Goal: Transaction & Acquisition: Purchase product/service

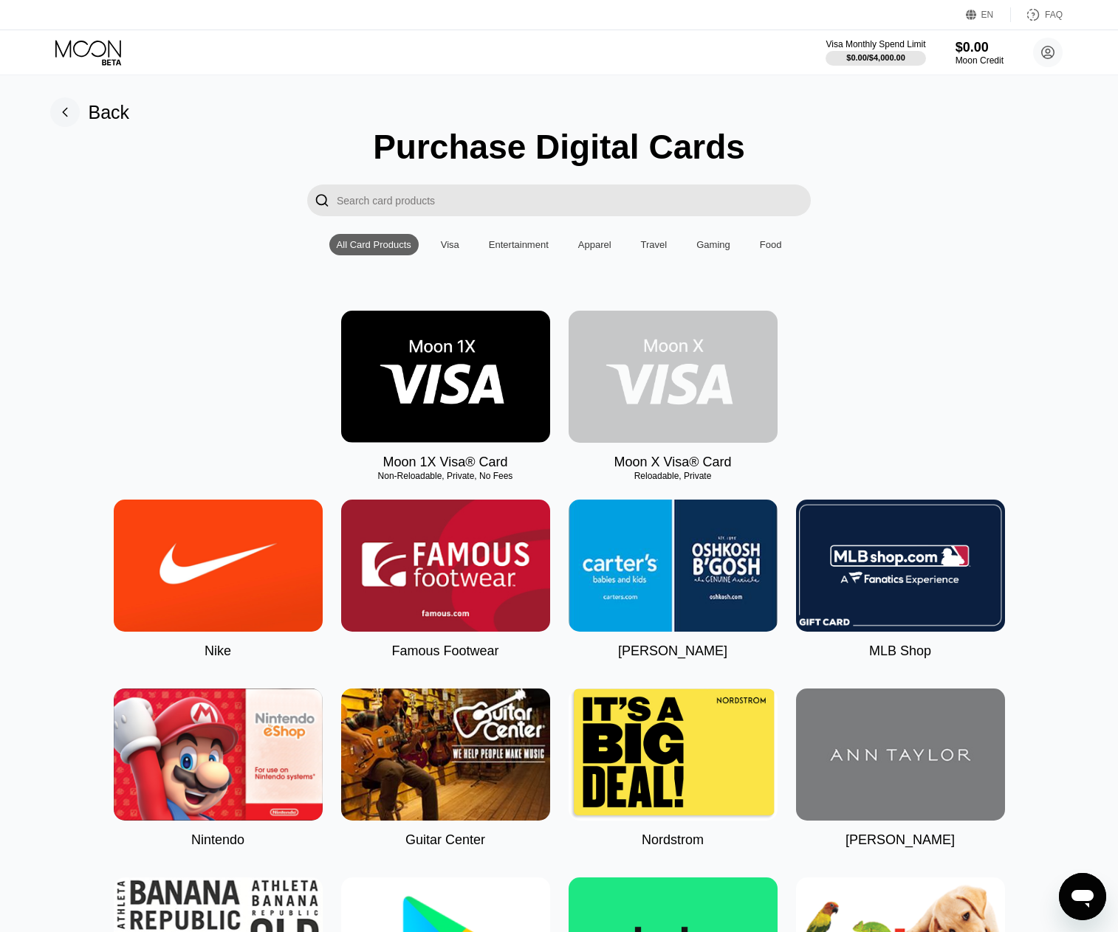
click at [712, 390] on img at bounding box center [672, 377] width 209 height 132
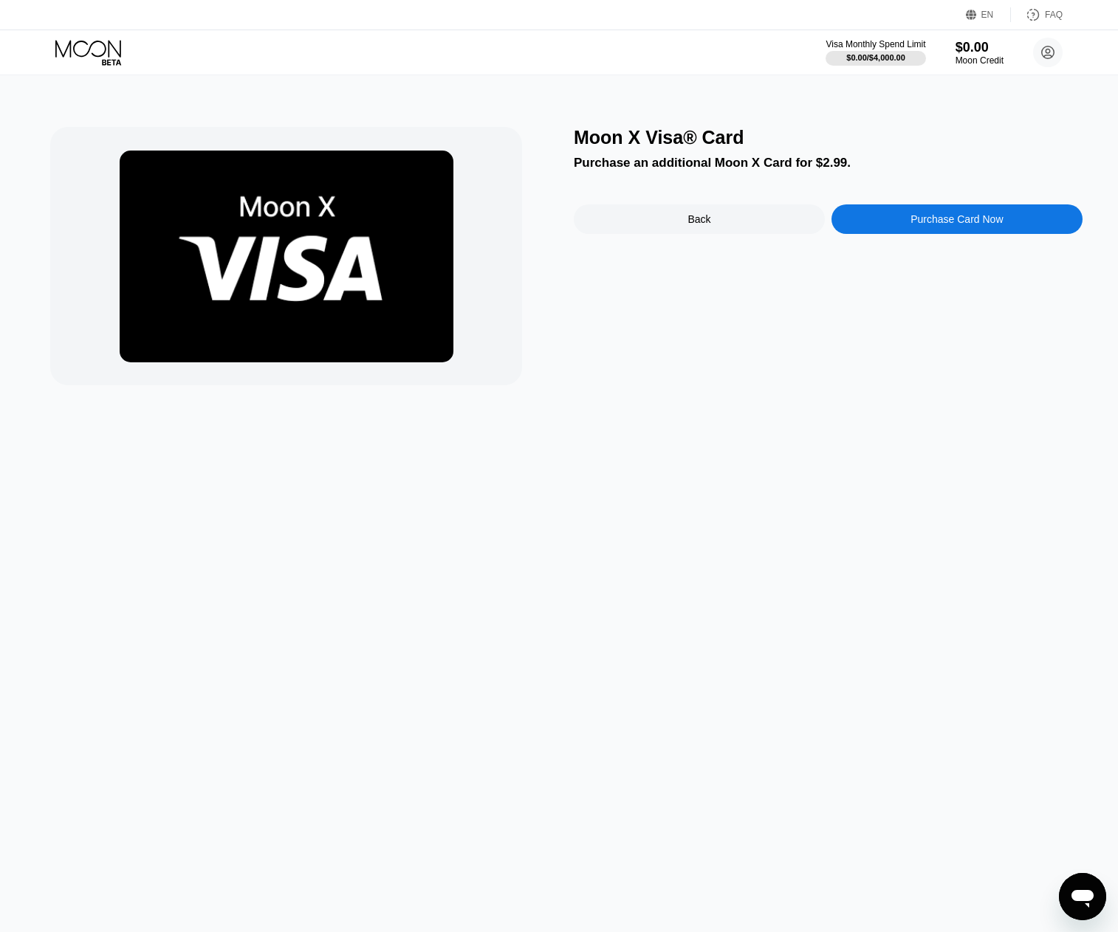
click at [897, 213] on div "Purchase Card Now" at bounding box center [956, 219] width 251 height 30
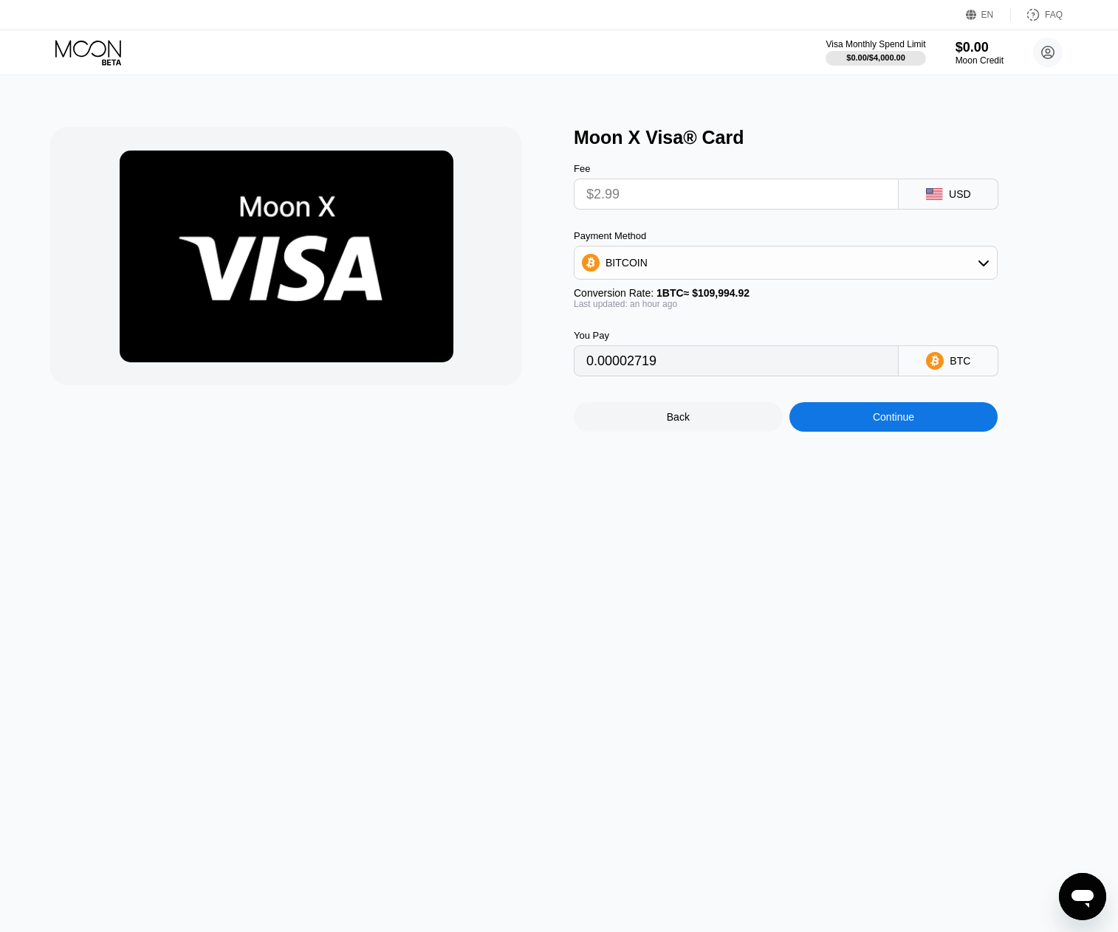
click at [714, 35] on div "Visa Monthly Spend Limit $0.00 / $4,000.00 $0.00 Moon Credit 455829423@qq.com …" at bounding box center [559, 52] width 1118 height 44
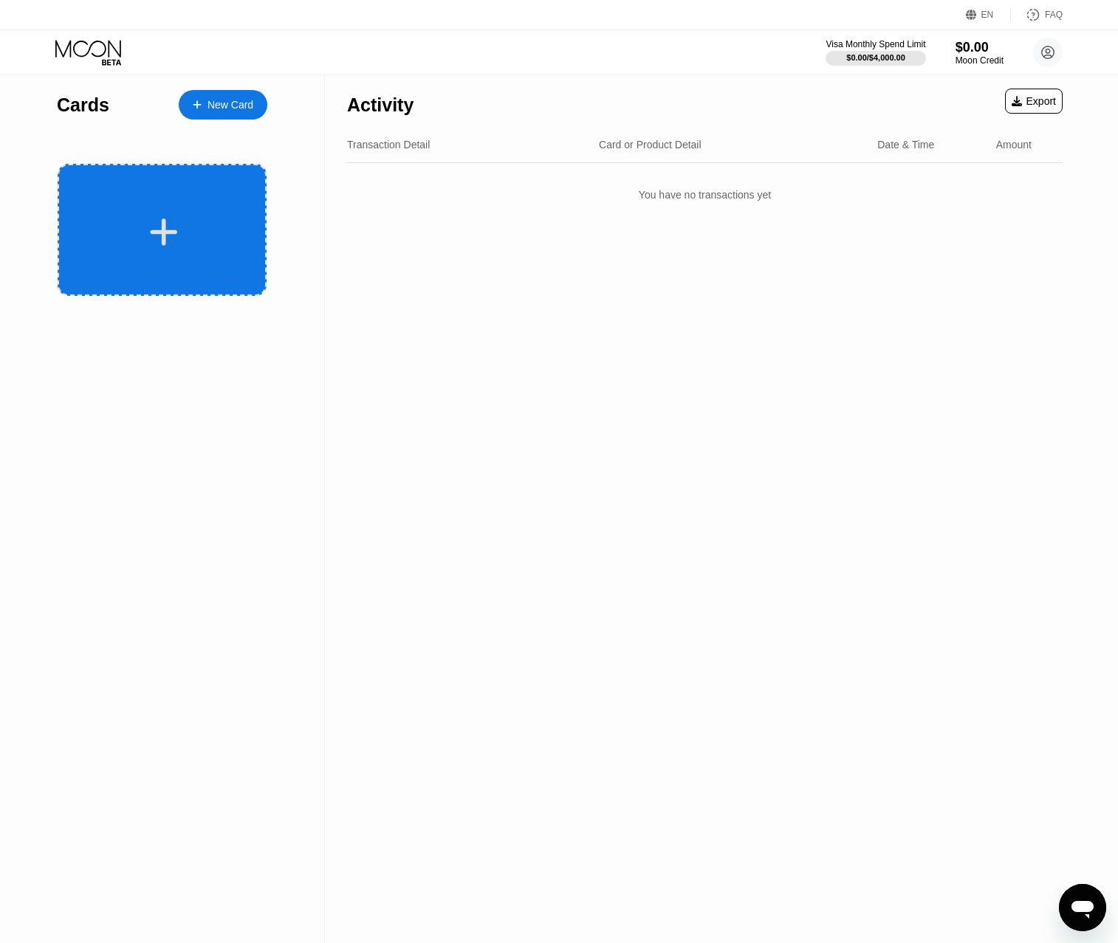
click at [204, 188] on div at bounding box center [162, 230] width 209 height 132
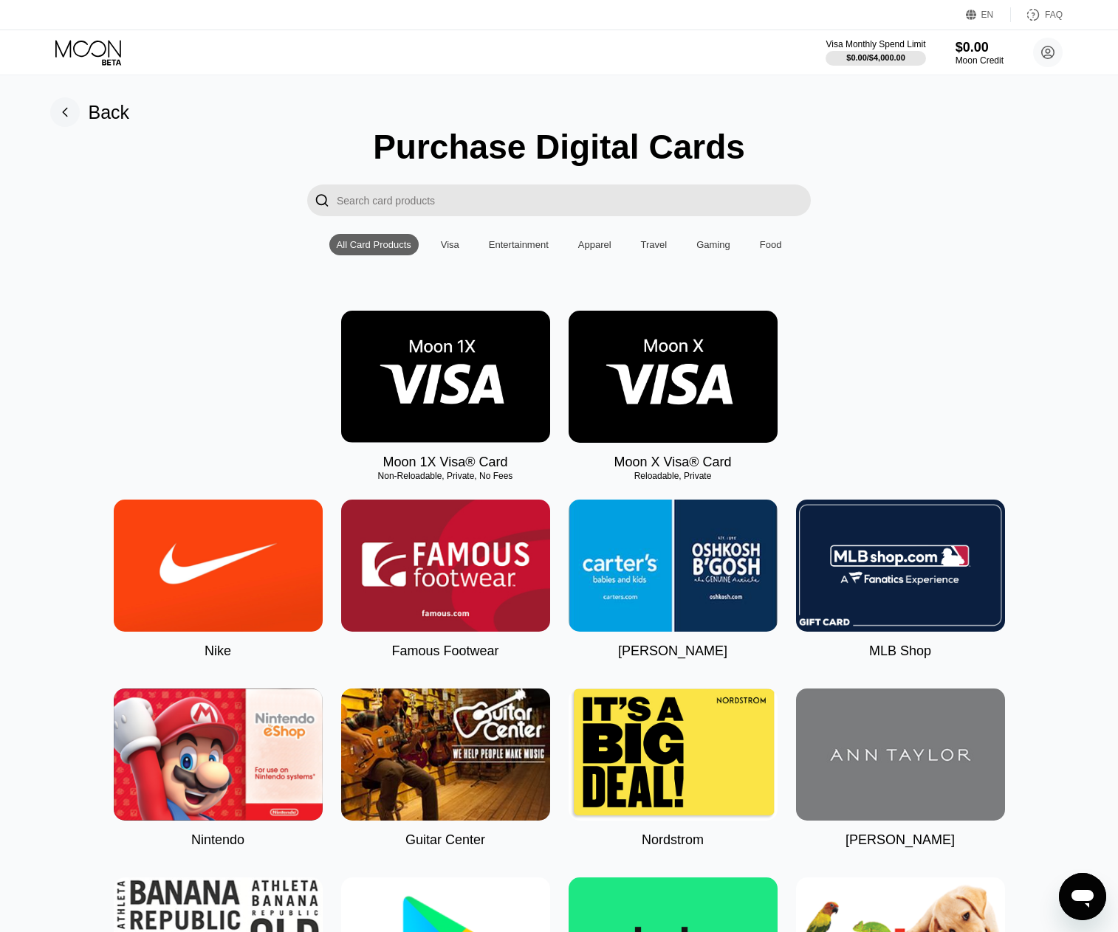
click at [405, 360] on img at bounding box center [445, 377] width 209 height 132
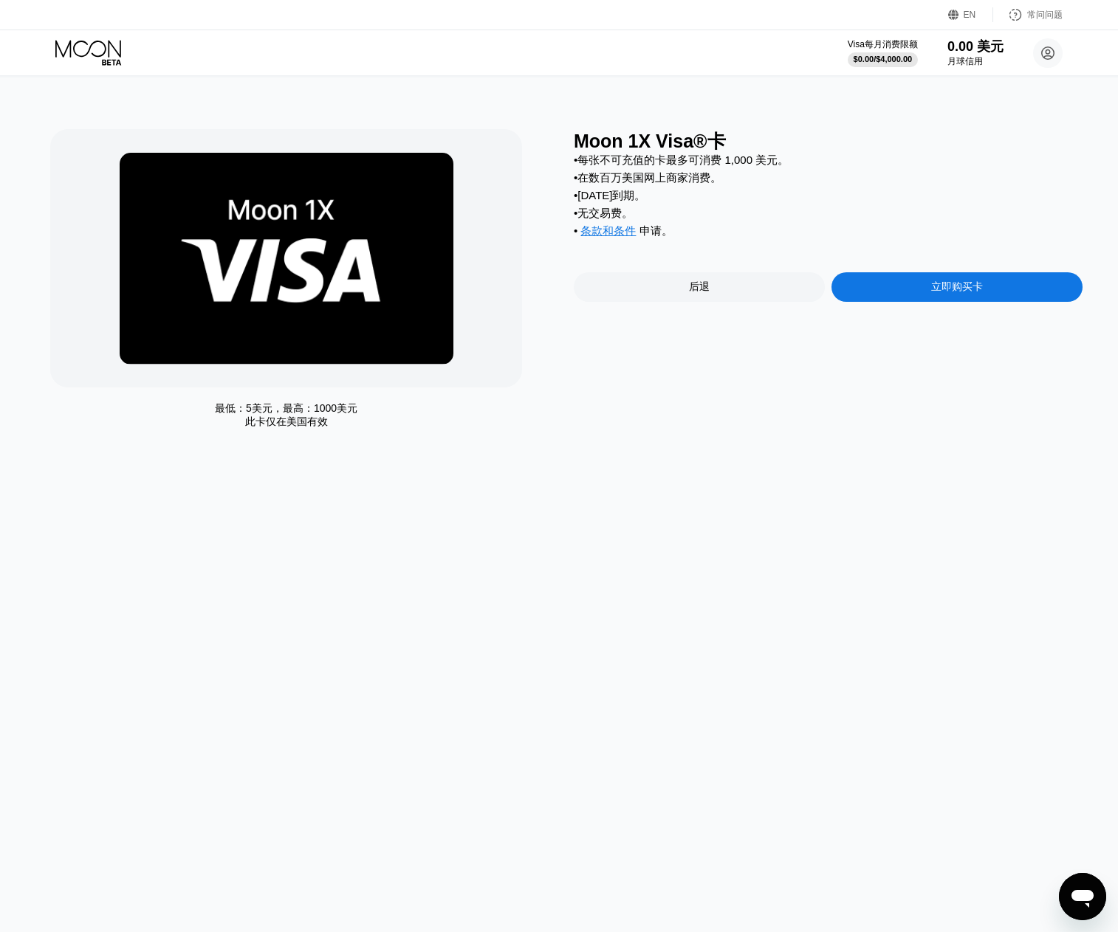
click at [902, 298] on div "立即购买卡" at bounding box center [956, 287] width 251 height 30
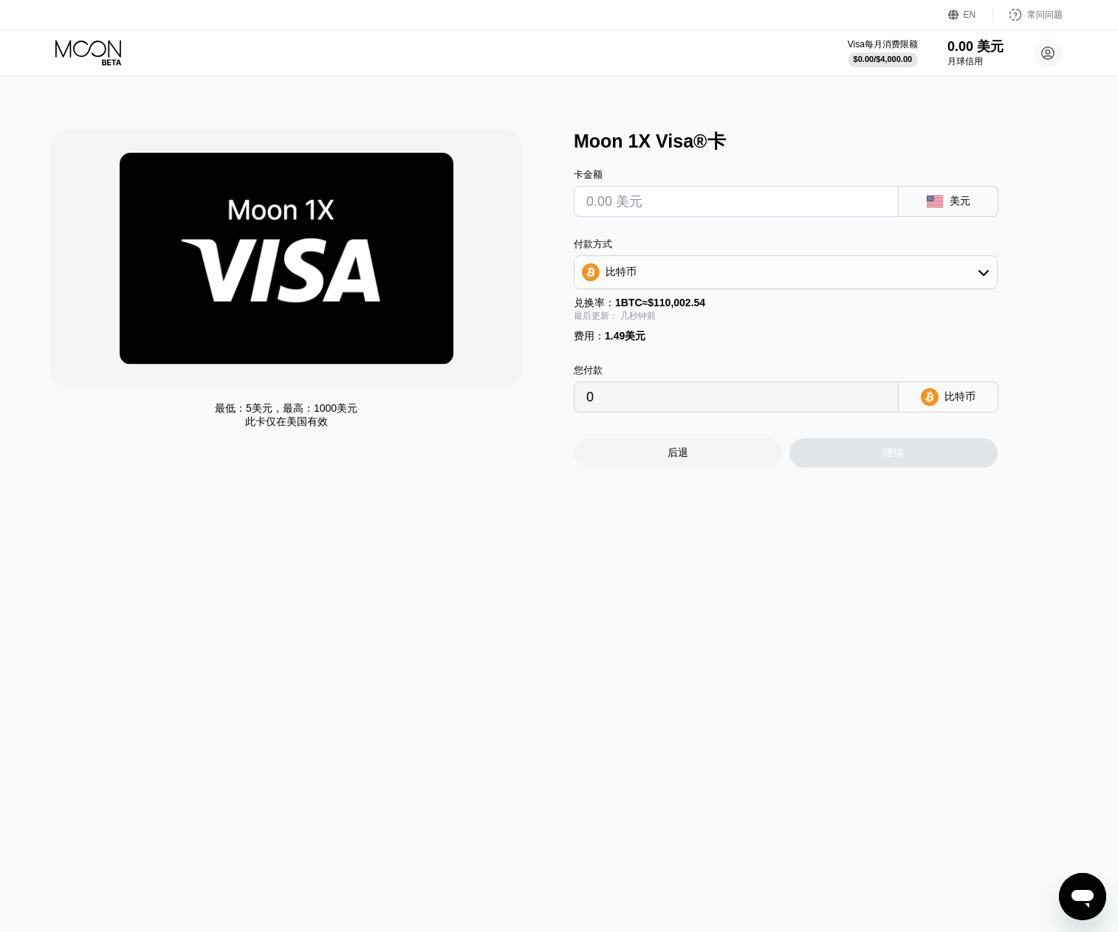
click at [590, 215] on input "text" at bounding box center [736, 202] width 300 height 30
click at [708, 278] on div "比特币" at bounding box center [785, 273] width 422 height 30
click at [658, 351] on font "TRON 上的 USDT" at bounding box center [651, 345] width 84 height 12
type input "0.00"
click at [705, 211] on input "text" at bounding box center [736, 202] width 300 height 30
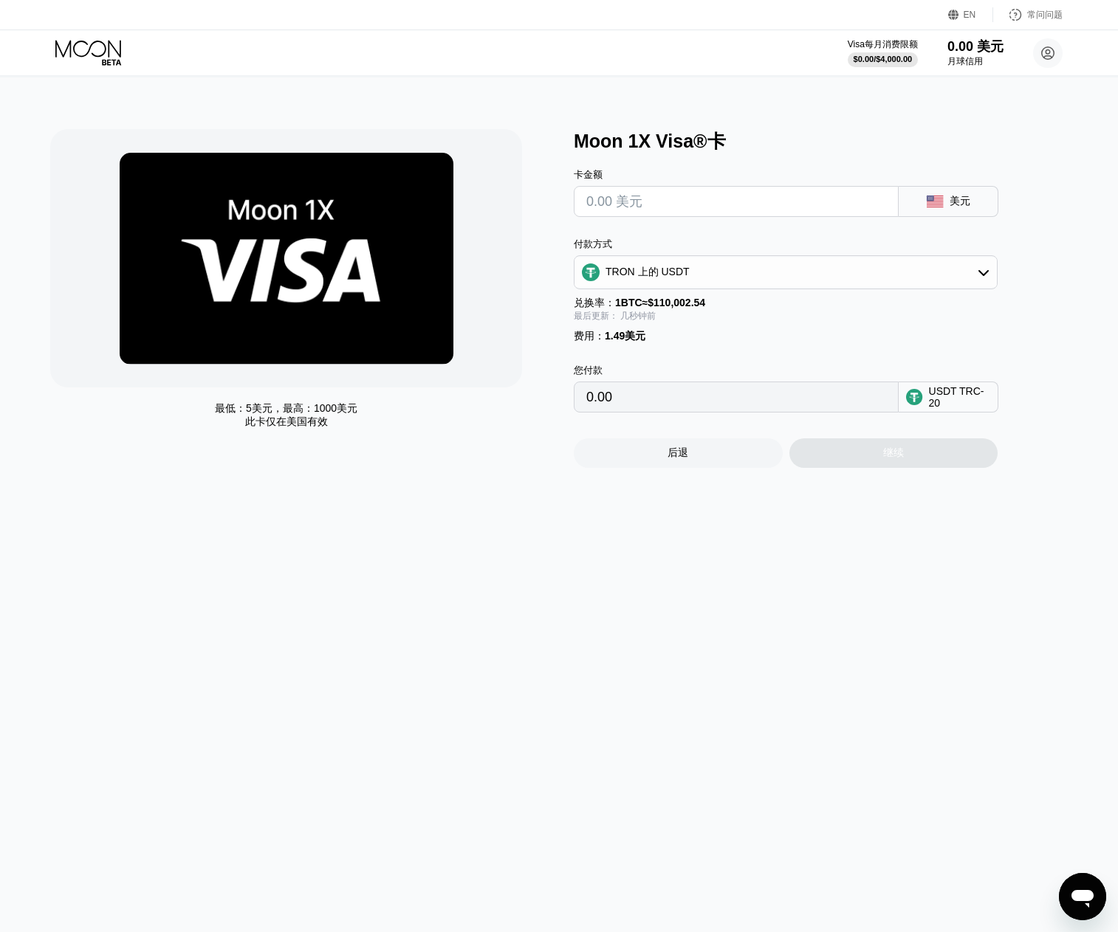
type input "$1"
type input "2.52"
type input "$10"
type input "11.61"
type input "$10"
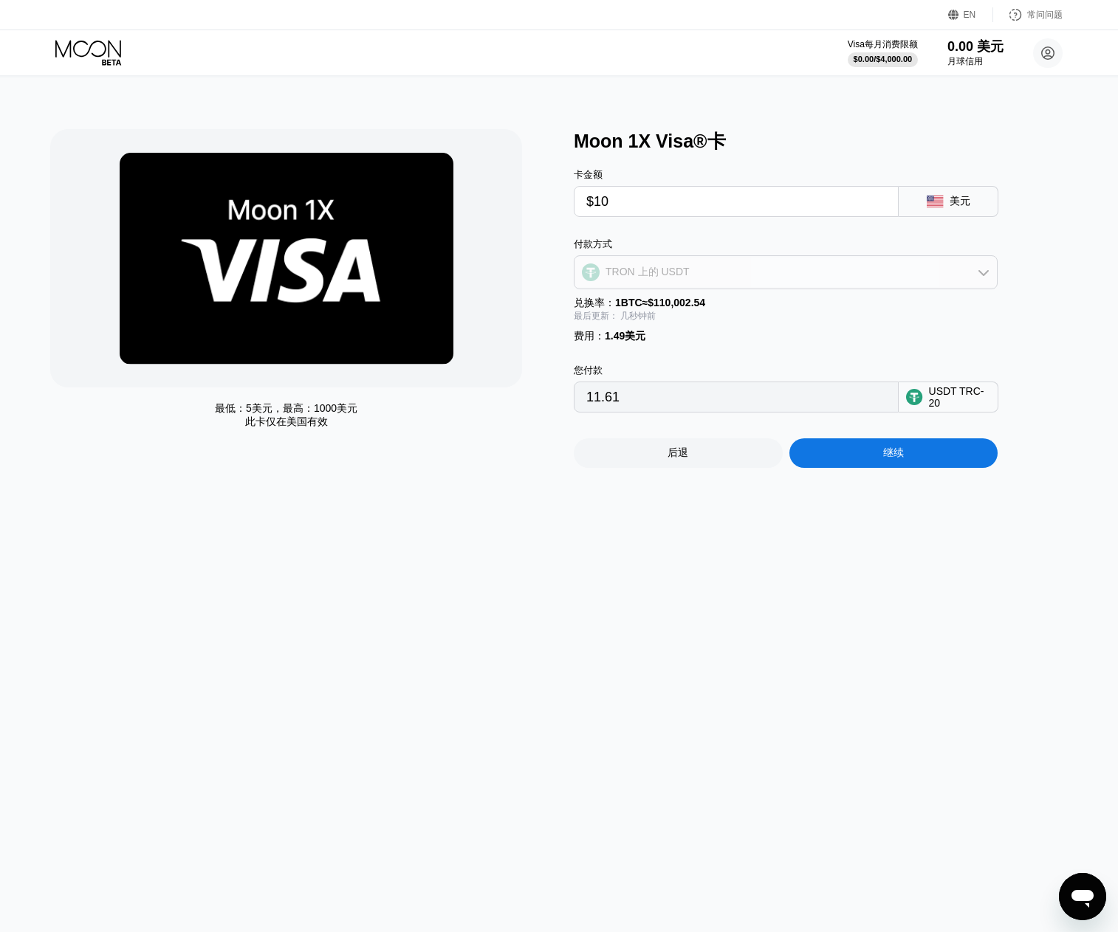
click at [597, 272] on circle at bounding box center [591, 273] width 18 height 18
